Goal: Task Accomplishment & Management: Use online tool/utility

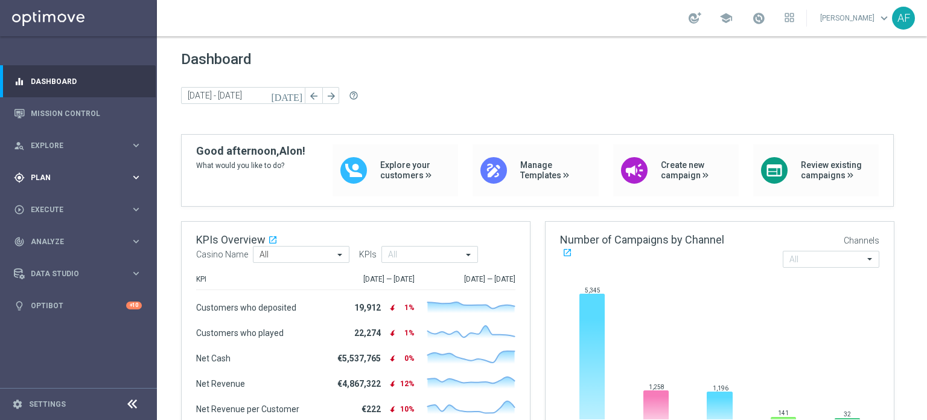
click at [85, 169] on div "gps_fixed Plan keyboard_arrow_right" at bounding box center [78, 177] width 156 height 32
click at [63, 238] on span "Templates" at bounding box center [75, 238] width 86 height 7
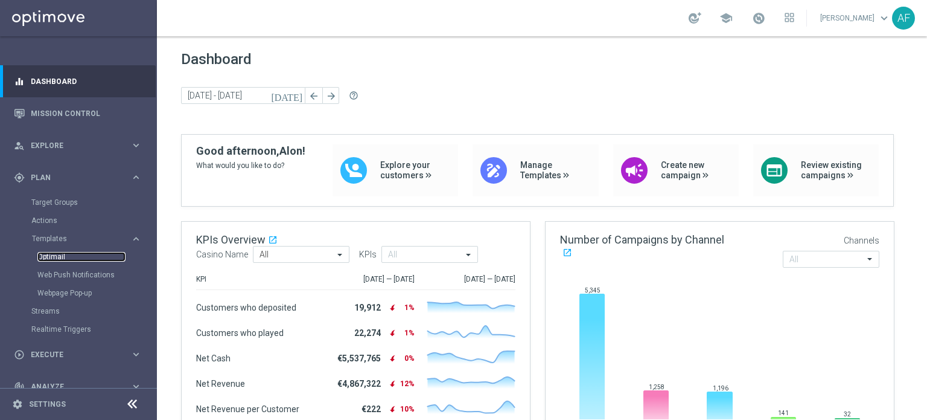
click at [54, 254] on link "Optimail" at bounding box center [81, 257] width 88 height 10
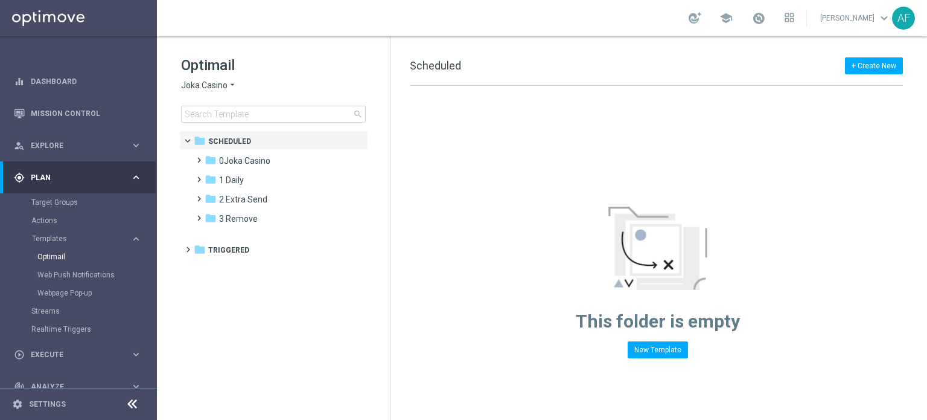
click at [228, 86] on icon "arrow_drop_down" at bounding box center [233, 85] width 10 height 11
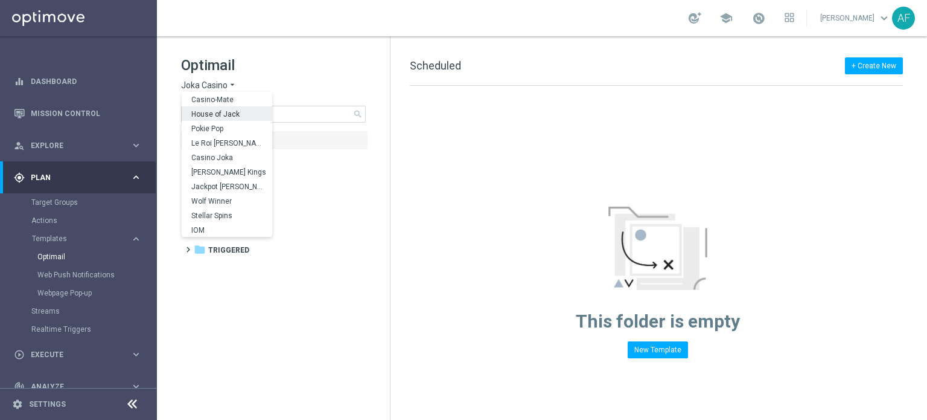
scroll to position [43, 0]
click at [225, 209] on div "Stellar Spins" at bounding box center [227, 215] width 91 height 14
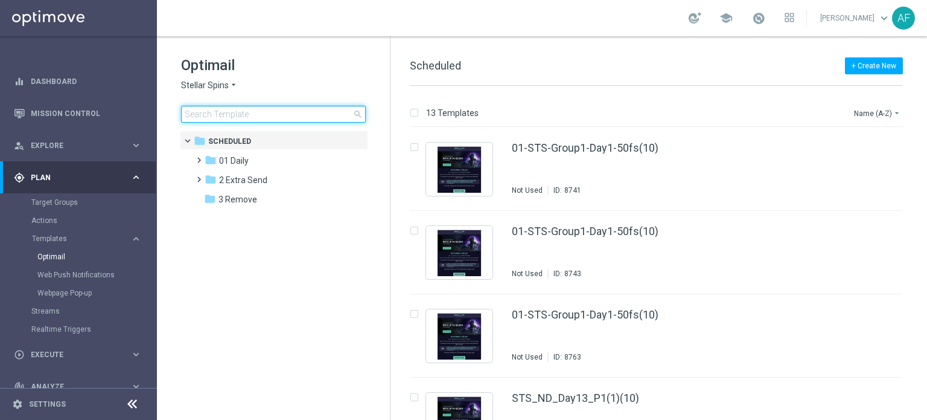
click at [252, 115] on input at bounding box center [273, 114] width 185 height 17
click at [244, 179] on span "2 Extra Send" at bounding box center [243, 179] width 48 height 11
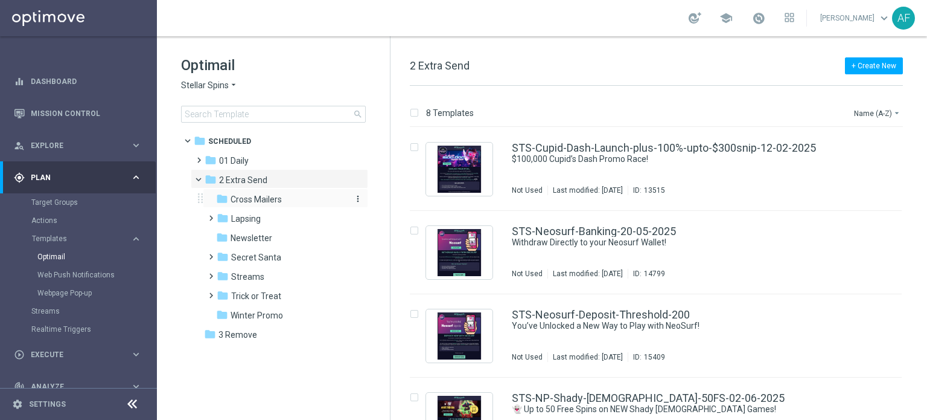
click at [268, 201] on span "Cross Mailers" at bounding box center [256, 199] width 51 height 11
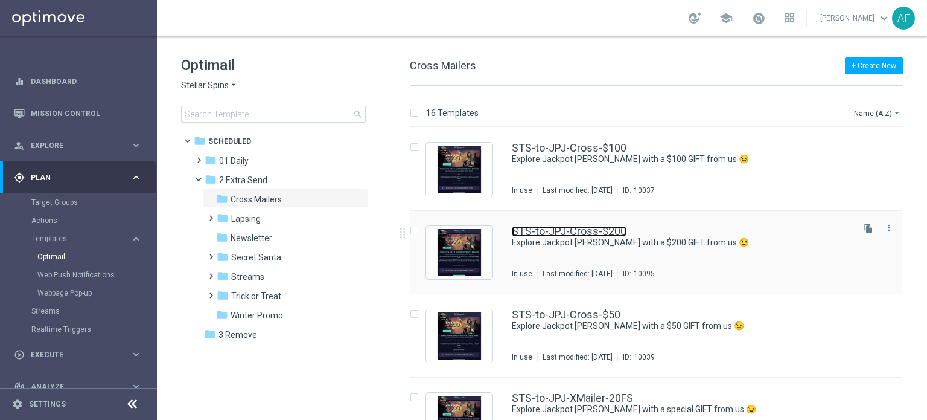
click at [572, 235] on link "STS-to-JPJ-Cross-$200" at bounding box center [569, 231] width 115 height 11
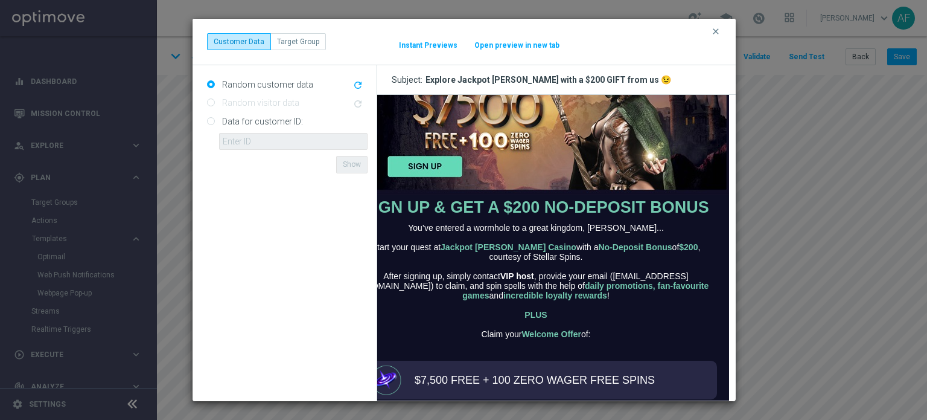
scroll to position [125, 37]
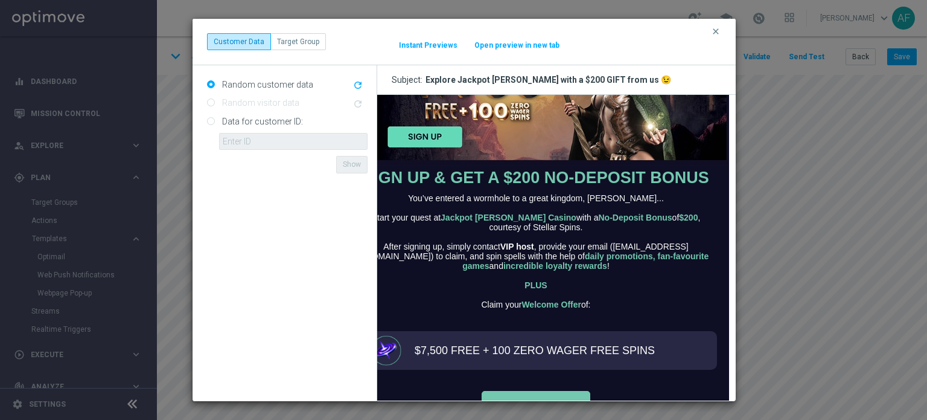
click at [508, 45] on button "Open preview in new tab" at bounding box center [517, 45] width 86 height 10
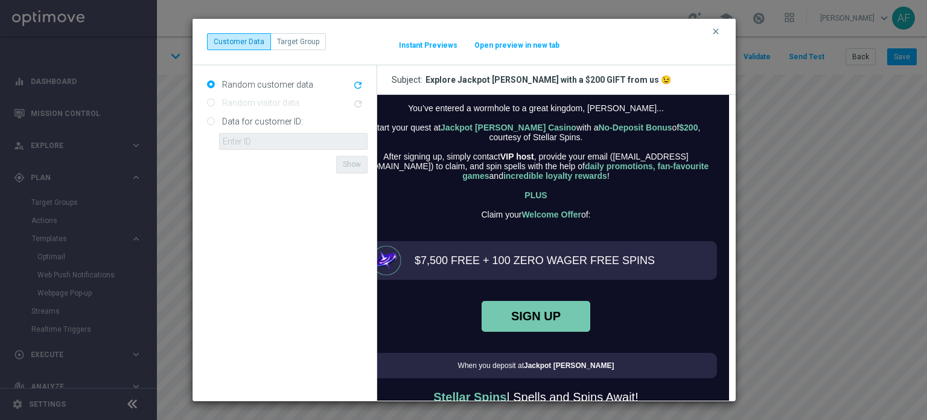
scroll to position [268, 37]
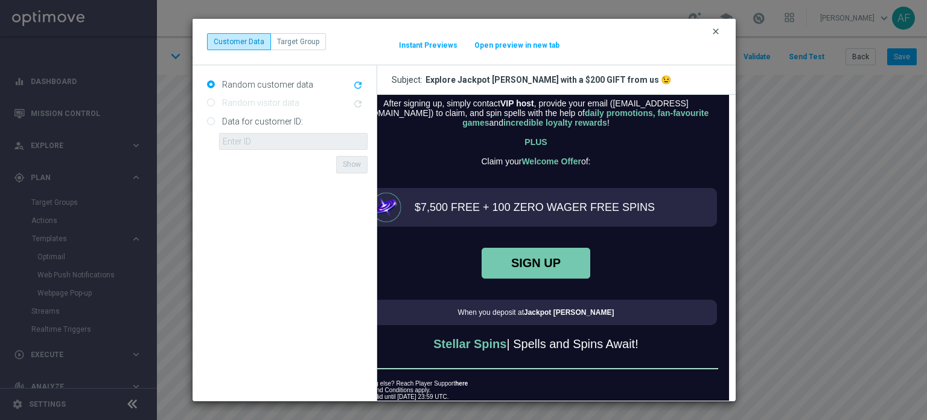
click at [716, 31] on icon "clear" at bounding box center [716, 32] width 10 height 10
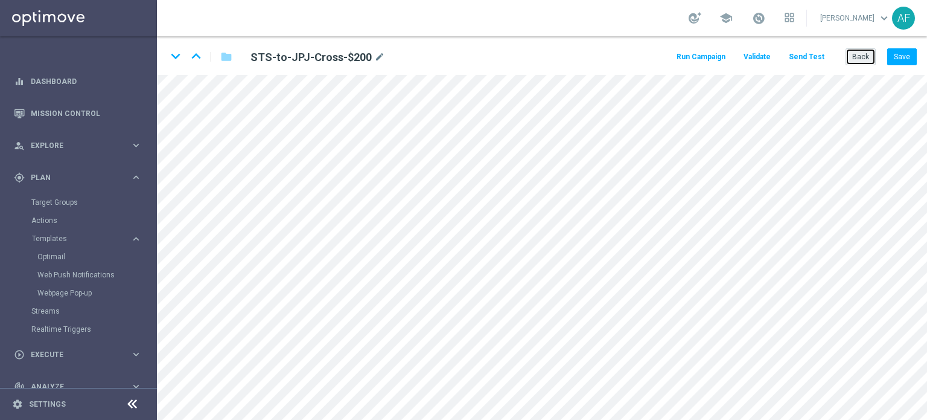
click at [859, 60] on button "Back" at bounding box center [861, 56] width 30 height 17
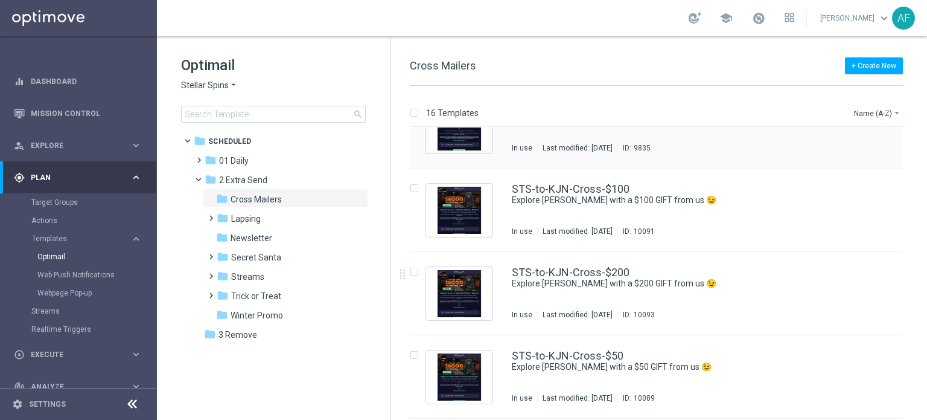
scroll to position [292, 0]
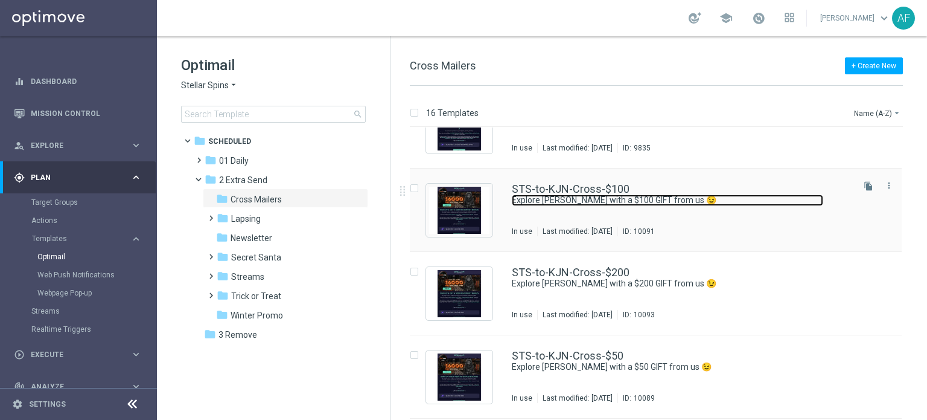
click at [573, 197] on link "Explore King Johnnie with a $100 GIFT from us 😉" at bounding box center [667, 199] width 311 height 11
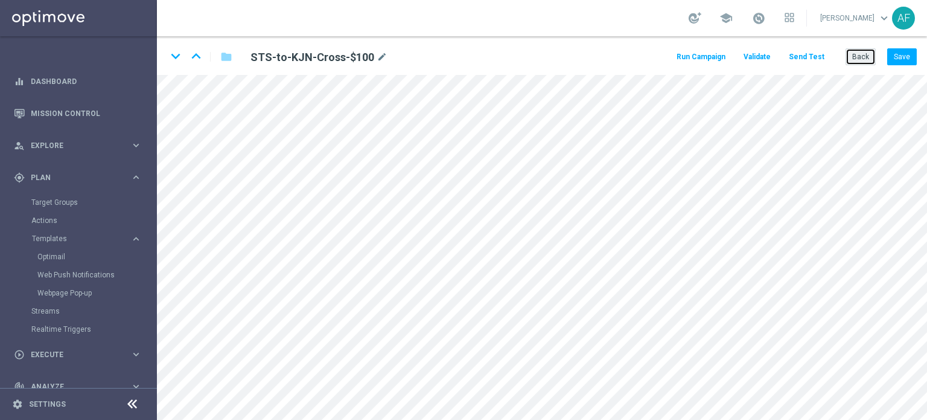
click at [859, 60] on button "Back" at bounding box center [861, 56] width 30 height 17
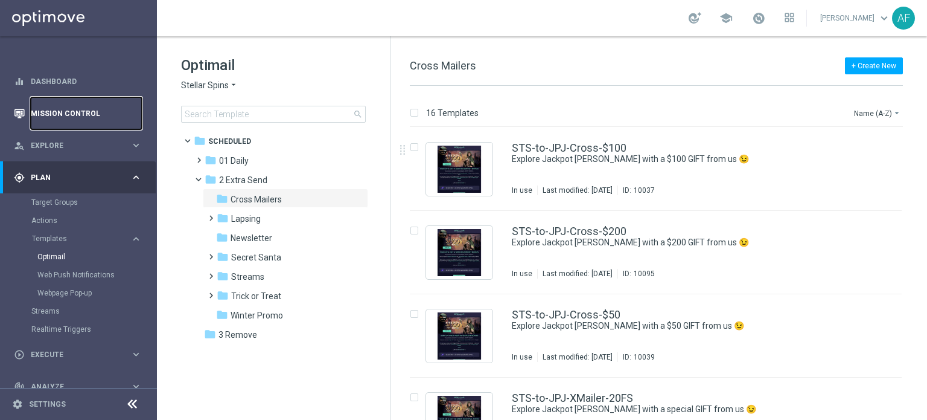
click at [75, 110] on link "Mission Control" at bounding box center [86, 113] width 111 height 32
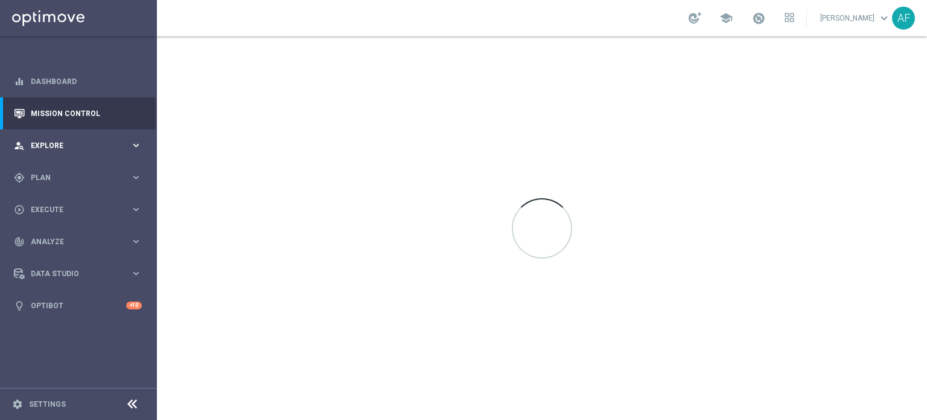
click at [69, 144] on span "Explore" at bounding box center [81, 145] width 100 height 7
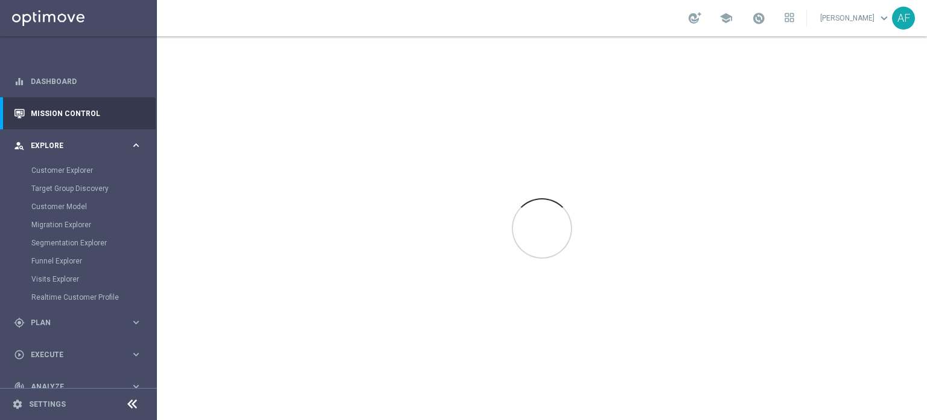
click at [59, 147] on span "Explore" at bounding box center [81, 145] width 100 height 7
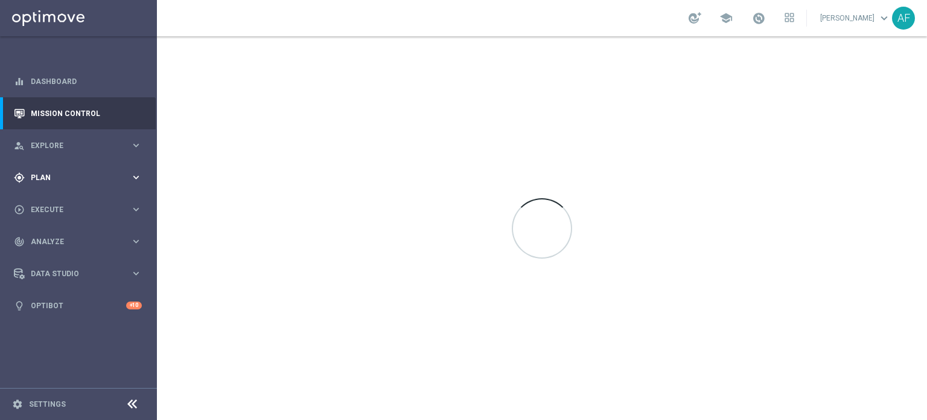
click at [56, 179] on span "Plan" at bounding box center [81, 177] width 100 height 7
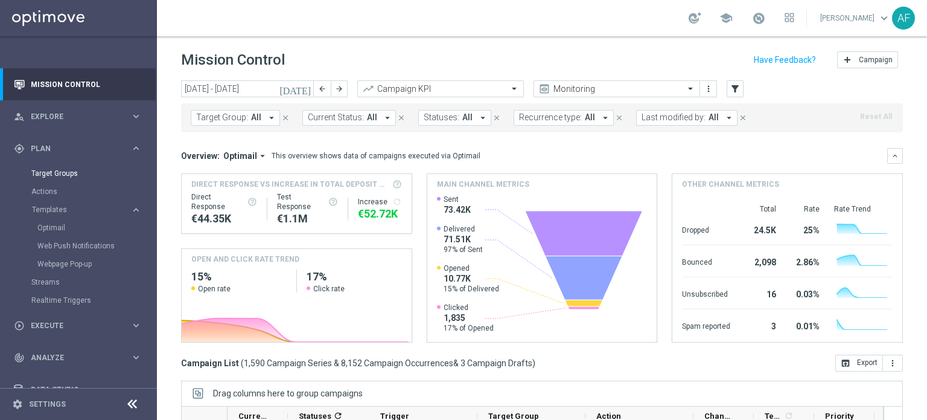
scroll to position [30, 0]
click at [73, 147] on span "Plan" at bounding box center [81, 147] width 100 height 7
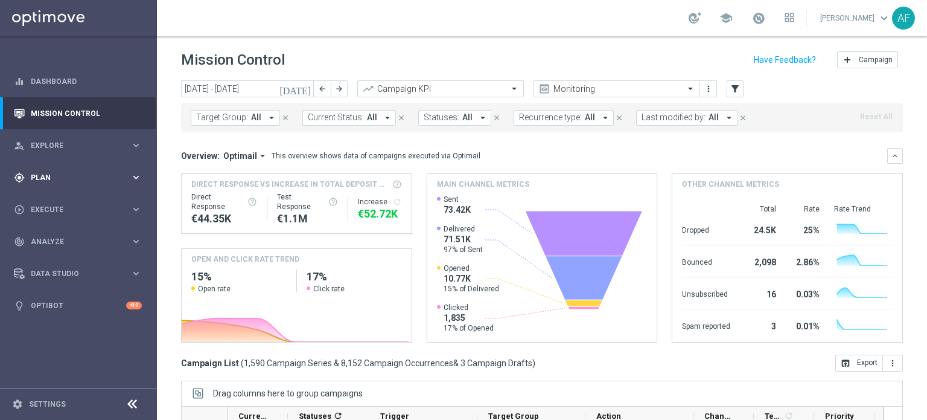
scroll to position [0, 0]
